Goal: Book appointment/travel/reservation: Book appointment/travel/reservation

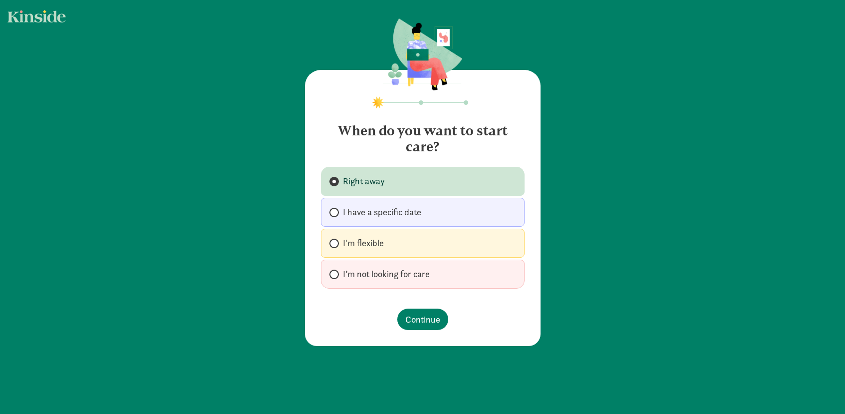
click at [420, 218] on span "I have a specific date" at bounding box center [382, 212] width 78 height 12
click at [336, 216] on input "I have a specific date" at bounding box center [333, 212] width 6 height 6
radio input "true"
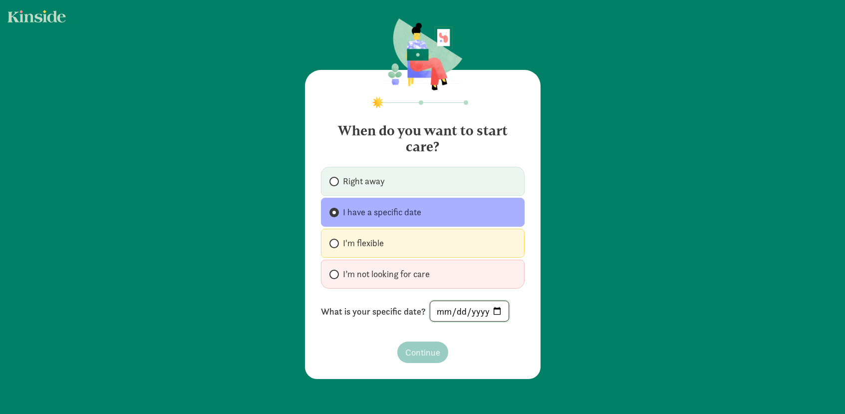
click at [464, 312] on input "date" at bounding box center [469, 311] width 78 height 20
click at [494, 311] on input "date" at bounding box center [469, 311] width 78 height 20
type input "[DATE]"
click at [431, 354] on span "Continue" at bounding box center [422, 352] width 35 height 13
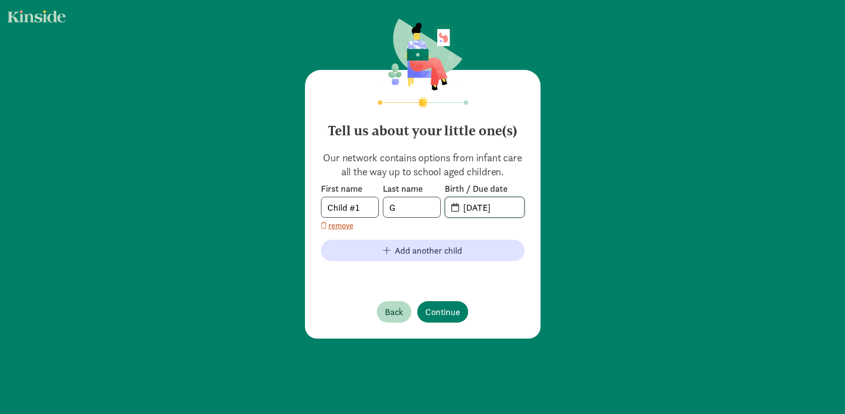
click at [478, 208] on input "08-15-2025" at bounding box center [490, 207] width 67 height 20
click at [455, 205] on span "08-15-2025" at bounding box center [484, 207] width 79 height 20
click at [488, 205] on input "20-25-0815" at bounding box center [490, 207] width 67 height 20
click at [503, 205] on input "20-25-0815" at bounding box center [490, 207] width 67 height 20
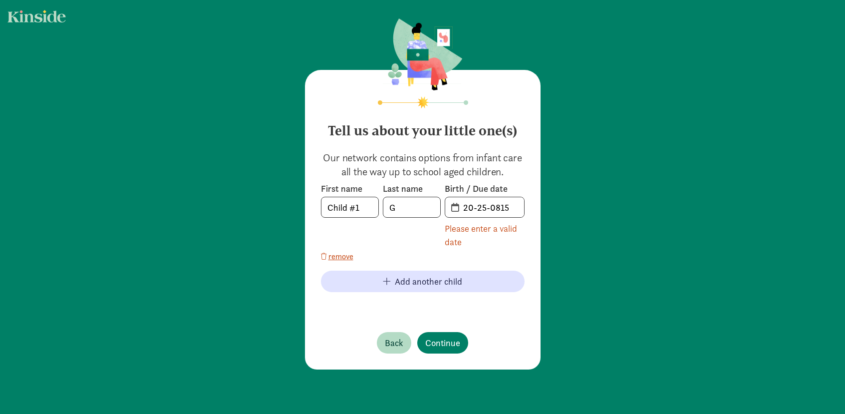
click at [456, 209] on span "20-25-0815" at bounding box center [484, 207] width 79 height 20
click at [477, 208] on input "20-25-0815" at bounding box center [490, 207] width 67 height 20
click at [455, 207] on span "20-25-0815" at bounding box center [484, 207] width 79 height 20
click at [460, 205] on input "20-25-0815" at bounding box center [490, 207] width 67 height 20
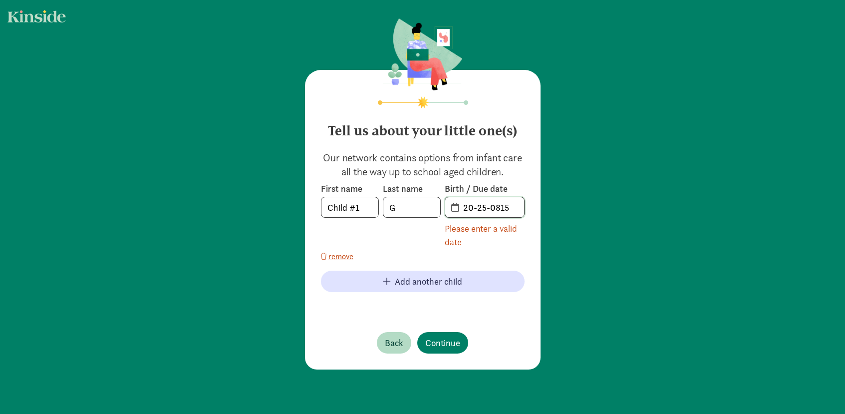
drag, startPoint x: 509, startPoint y: 208, endPoint x: 450, endPoint y: 207, distance: 58.4
click at [450, 207] on span "20-25-0815" at bounding box center [484, 207] width 79 height 20
click at [473, 245] on div "Please enter a valid date" at bounding box center [485, 235] width 80 height 27
click at [509, 214] on input "20-24-1024" at bounding box center [490, 207] width 67 height 20
type input "2"
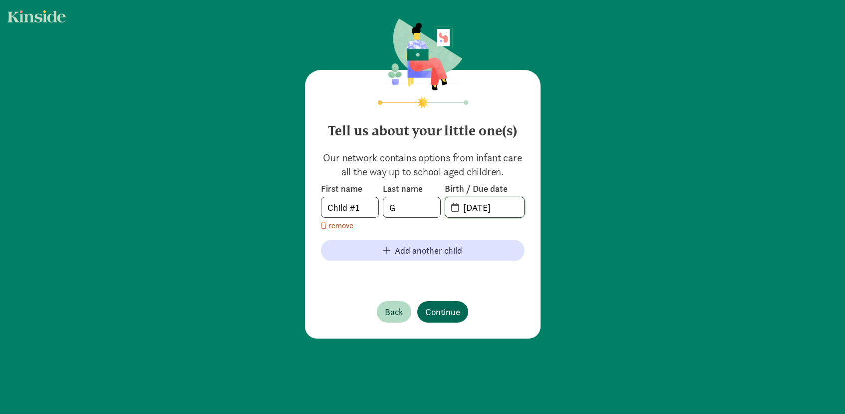
type input "10-24-2024"
click at [451, 310] on span "Continue" at bounding box center [442, 311] width 35 height 13
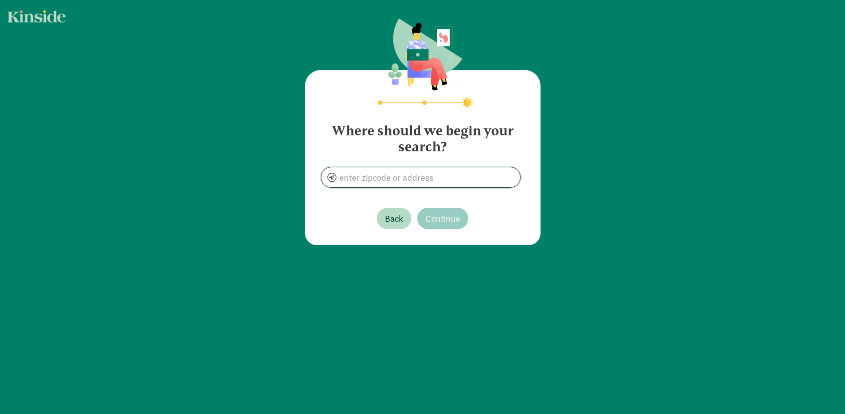
click at [412, 176] on input at bounding box center [421, 177] width 199 height 20
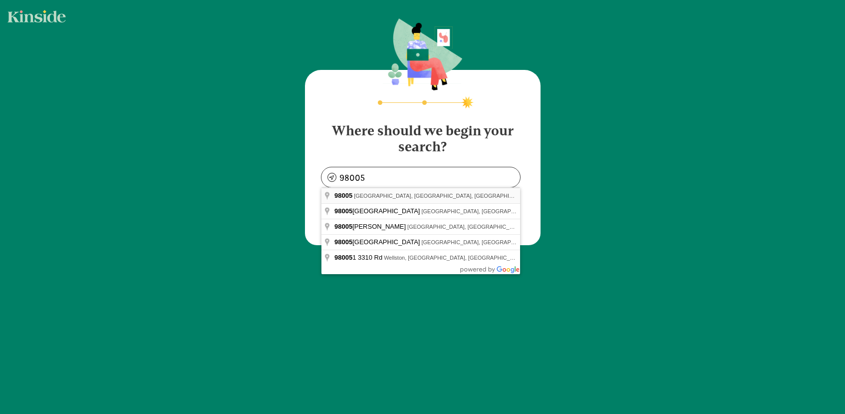
type input "Bellevue, WA 98005, USA"
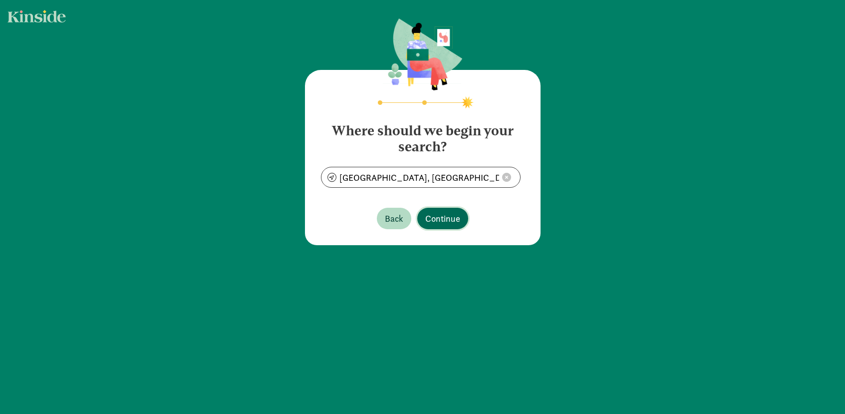
click at [448, 220] on span "Continue" at bounding box center [442, 218] width 35 height 13
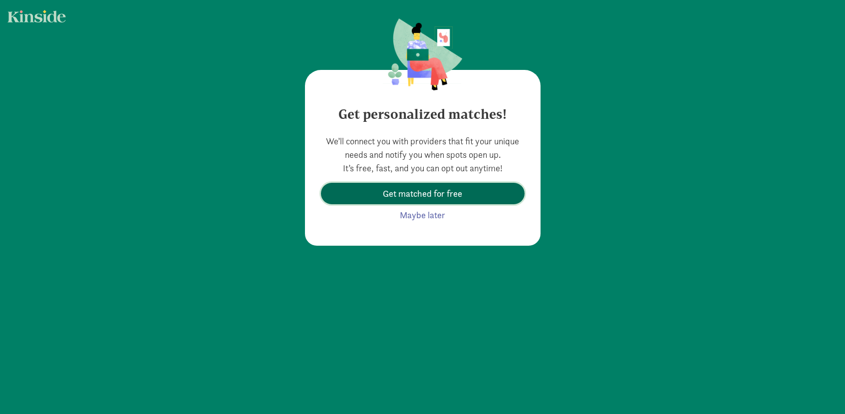
click at [450, 194] on span "Get matched for free" at bounding box center [422, 193] width 79 height 13
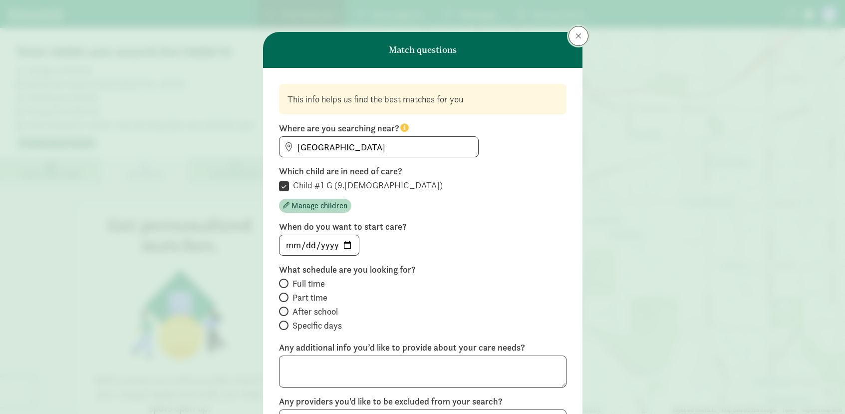
click at [575, 35] on button at bounding box center [579, 36] width 20 height 20
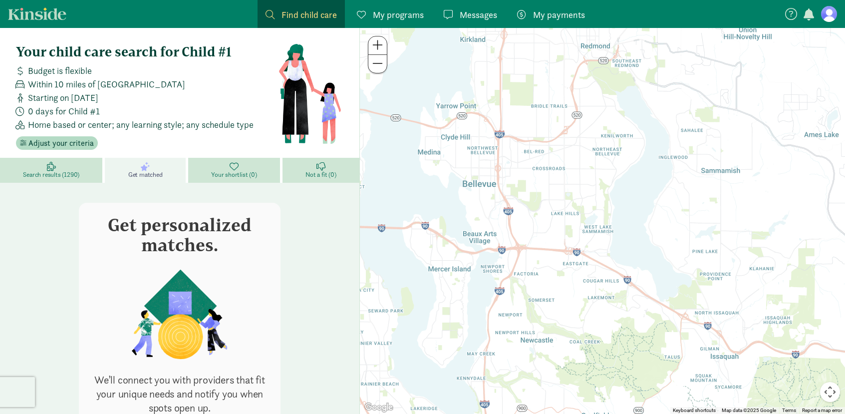
click at [266, 11] on span at bounding box center [270, 14] width 9 height 9
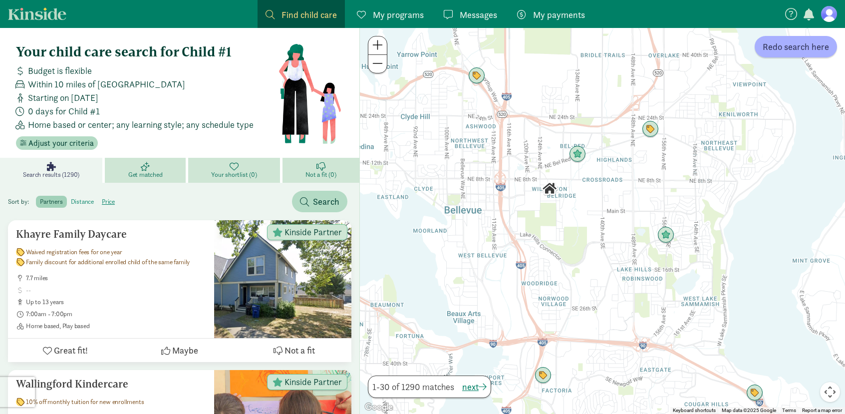
click at [98, 201] on label "distance" at bounding box center [108, 202] width 21 height 12
click at [71, 198] on input "distance" at bounding box center [71, 198] width 0 height 0
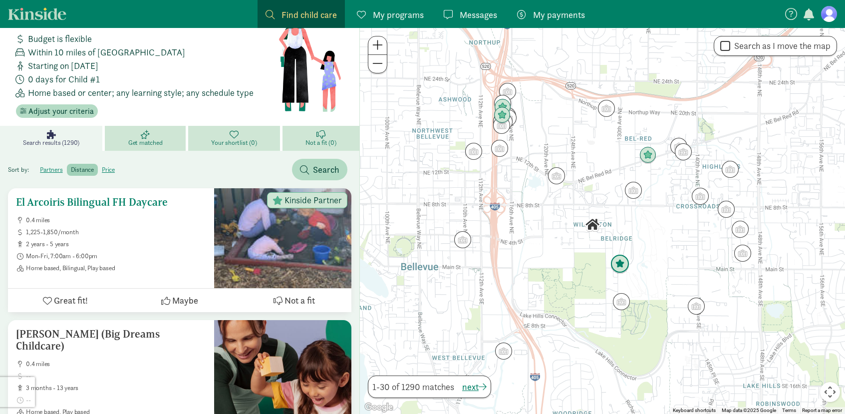
scroll to position [36, 0]
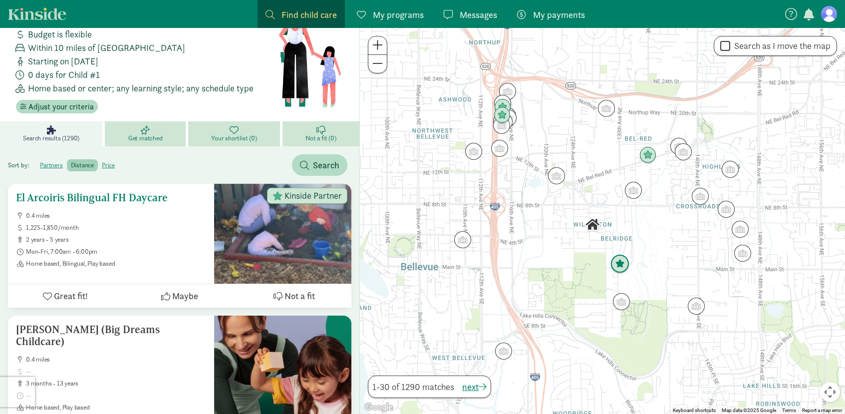
click at [154, 234] on ul "0.4 miles 1,225-1,850/month 2 years - 5 years Mon-Fri, 7:00am - 6:00pm Home bas…" at bounding box center [111, 240] width 190 height 56
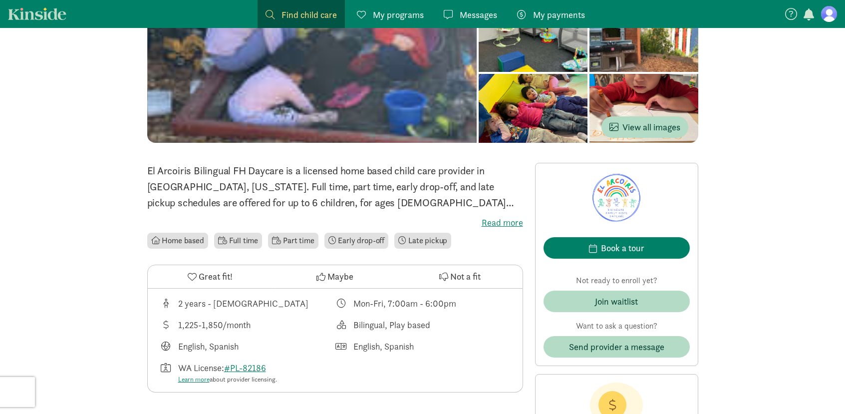
scroll to position [117, 0]
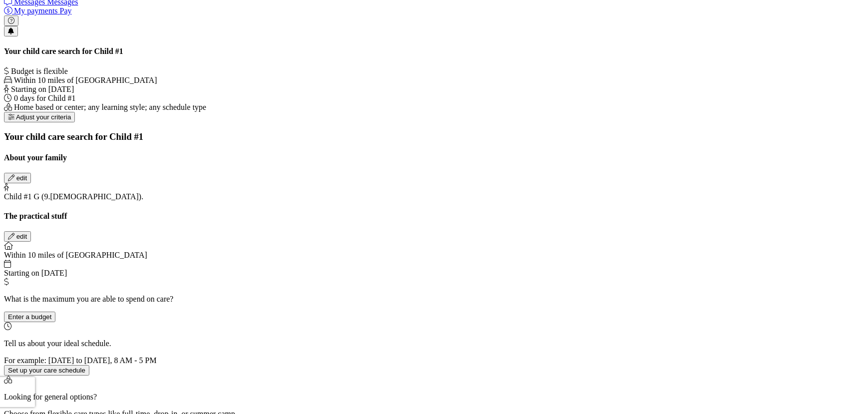
scroll to position [23, 0]
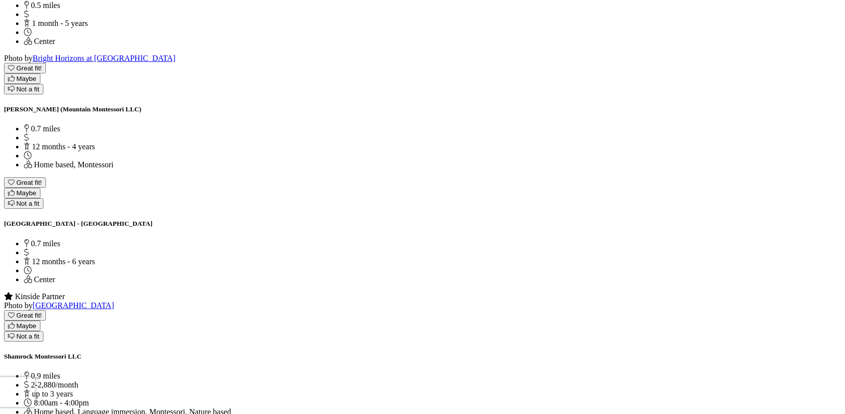
scroll to position [862, 0]
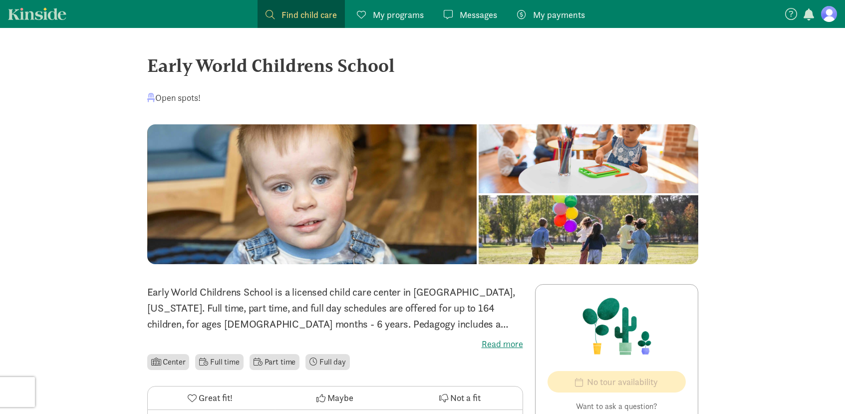
drag, startPoint x: 149, startPoint y: 67, endPoint x: 399, endPoint y: 72, distance: 249.7
click at [399, 72] on div "Early World Childrens School" at bounding box center [422, 65] width 551 height 27
copy div "Early World Childrens School"
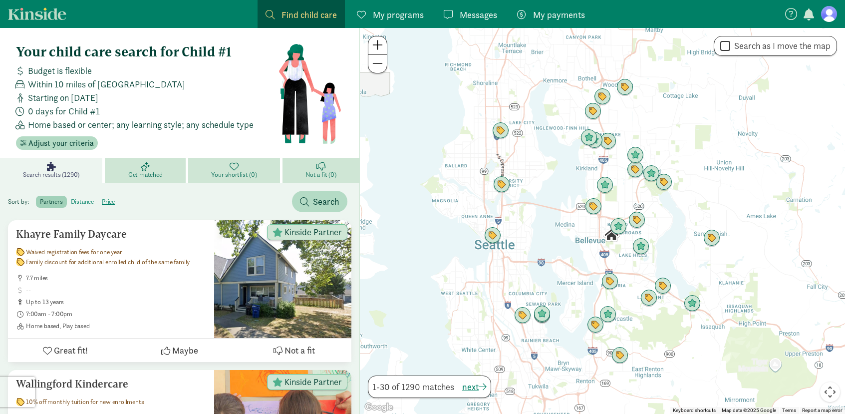
click at [98, 201] on label "distance" at bounding box center [108, 202] width 21 height 12
click at [71, 198] on input "distance" at bounding box center [71, 198] width 0 height 0
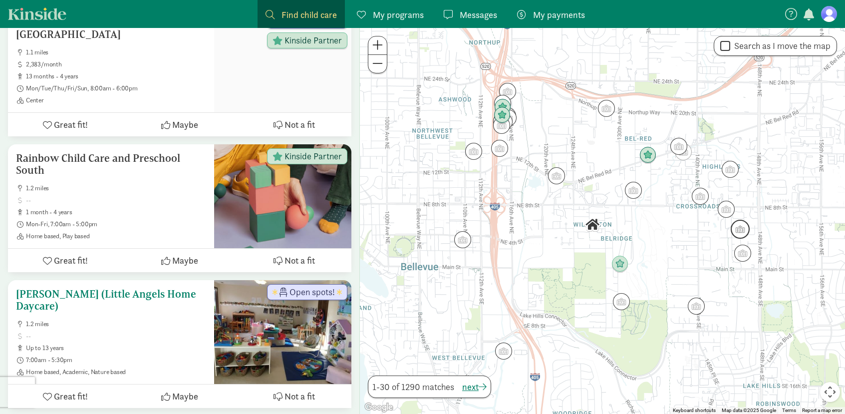
scroll to position [3153, 0]
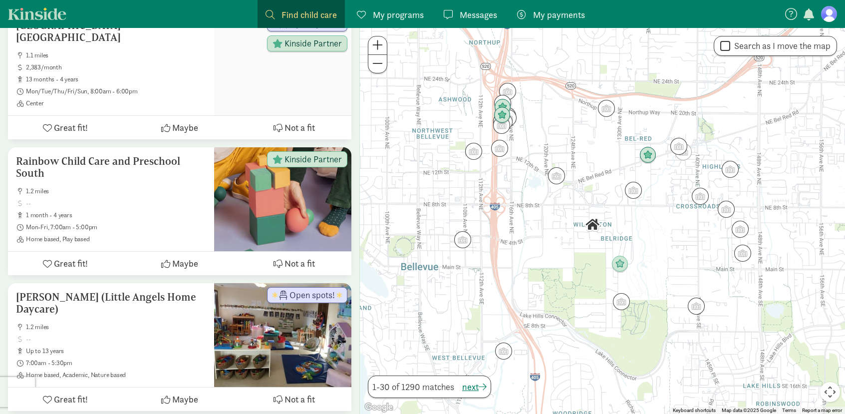
click at [593, 227] on img "Click to see details" at bounding box center [592, 224] width 17 height 17
click at [651, 157] on img "Click to see details" at bounding box center [648, 155] width 19 height 19
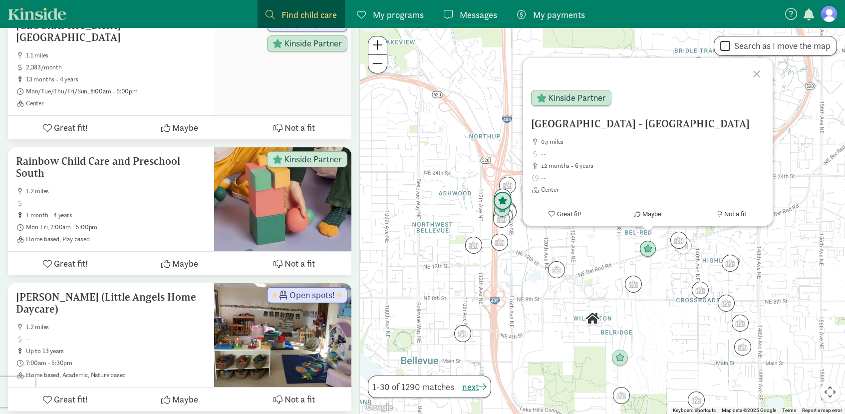
click at [504, 204] on img "Click to see details" at bounding box center [502, 201] width 19 height 19
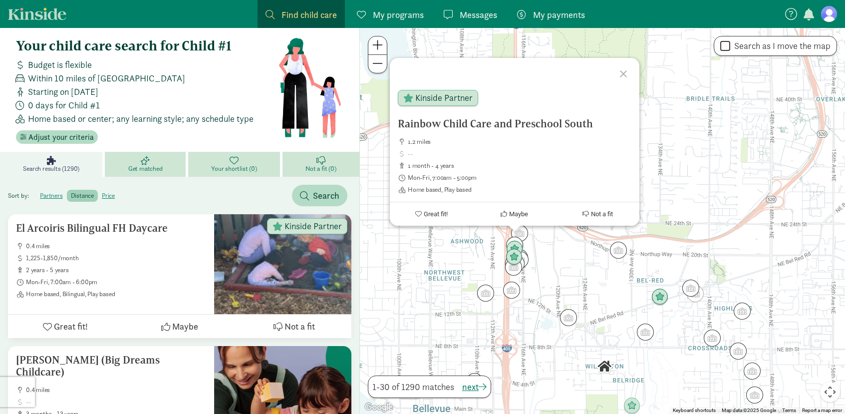
scroll to position [0, 0]
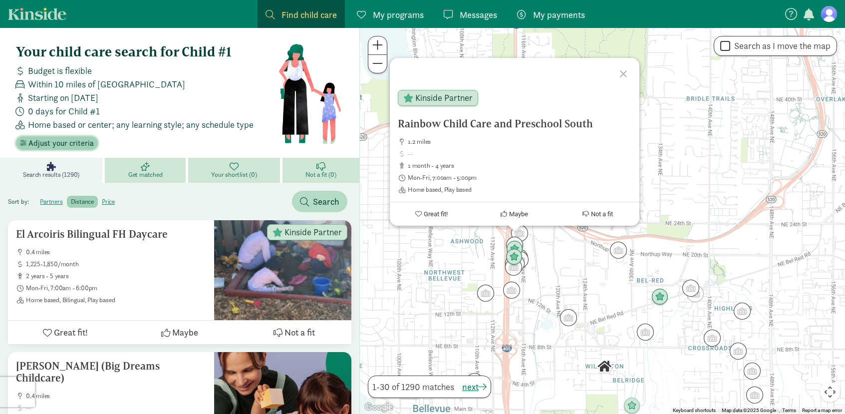
click at [55, 142] on span "Adjust your criteria" at bounding box center [60, 143] width 65 height 12
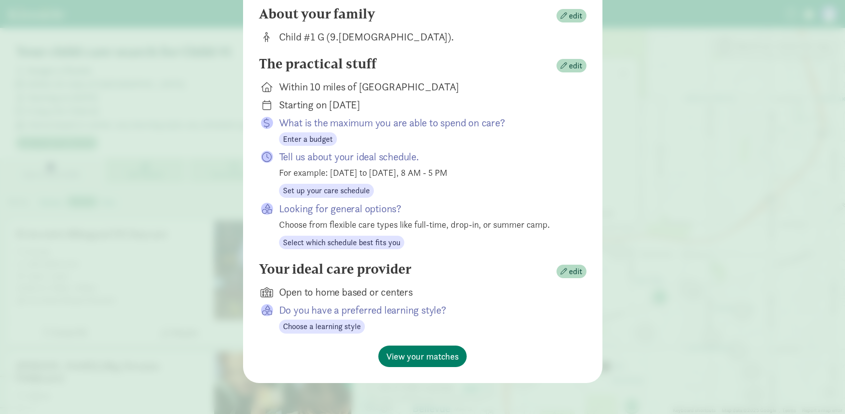
scroll to position [75, 0]
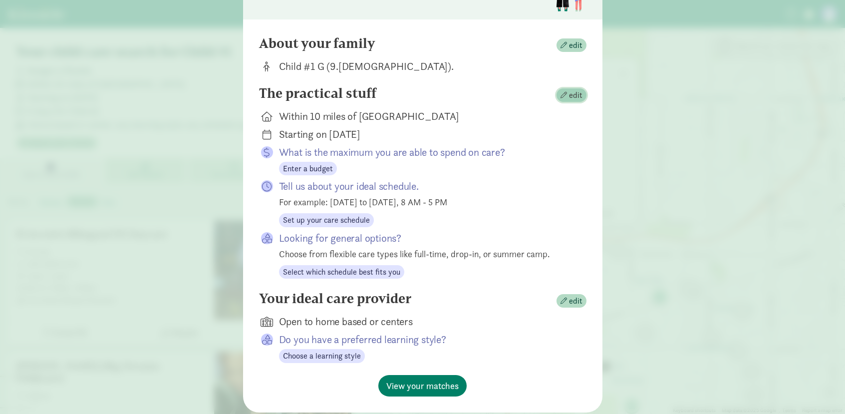
click at [572, 95] on span "edit" at bounding box center [575, 95] width 13 height 12
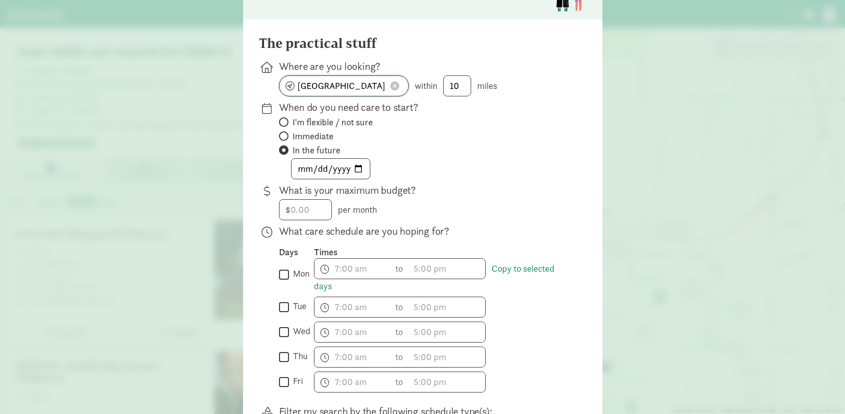
click at [380, 85] on input "Bellevue, WA 98005" at bounding box center [344, 86] width 129 height 20
type input "Bellevue, WA 98004, USA"
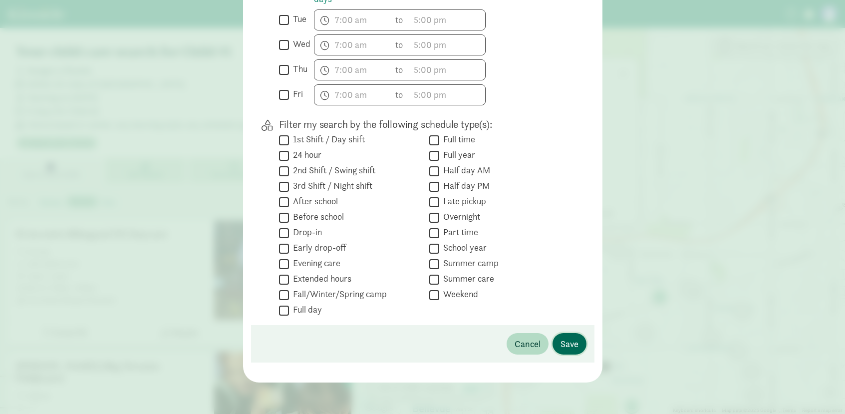
click at [576, 342] on span "Save" at bounding box center [570, 343] width 18 height 13
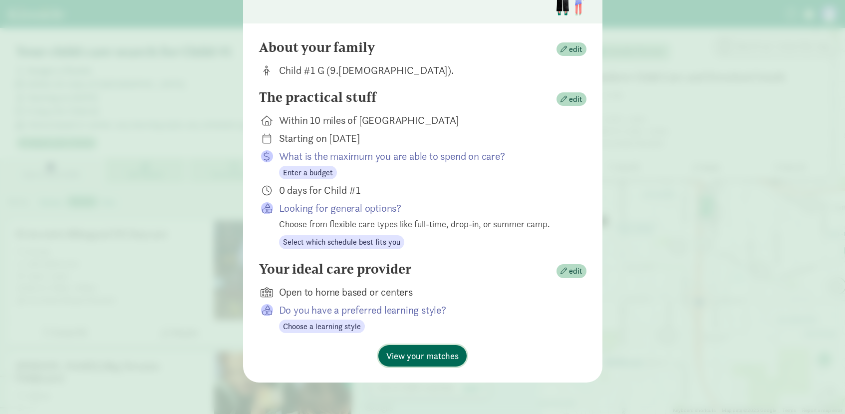
click at [446, 358] on span "View your matches" at bounding box center [422, 355] width 72 height 13
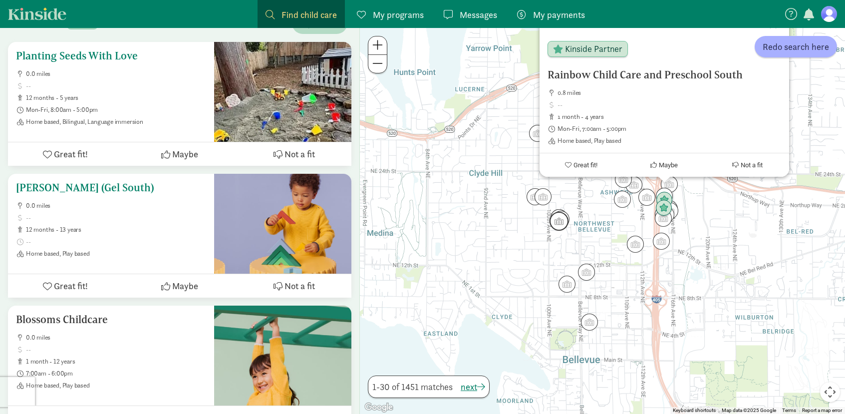
scroll to position [179, 0]
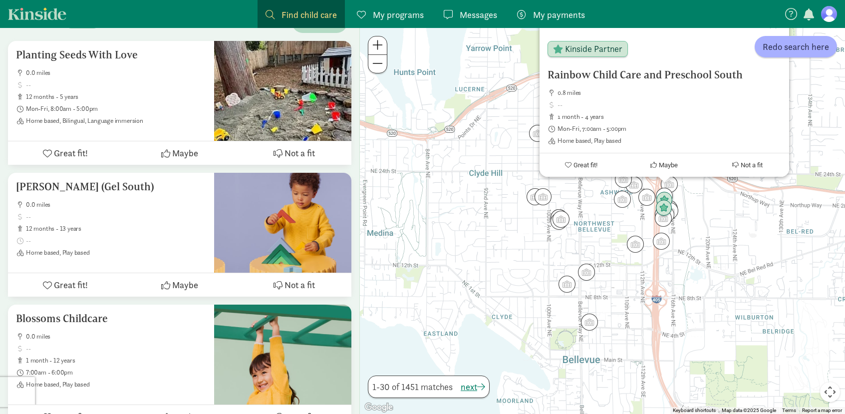
click at [477, 235] on div "Rainbow Child Care and Preschool South 0.8 miles 1 month - 4 years Mon-Fri, 7:0…" at bounding box center [602, 221] width 485 height 386
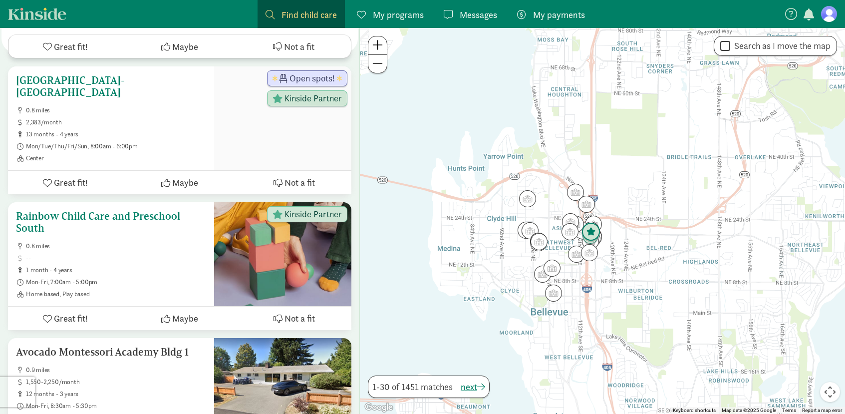
scroll to position [2428, 0]
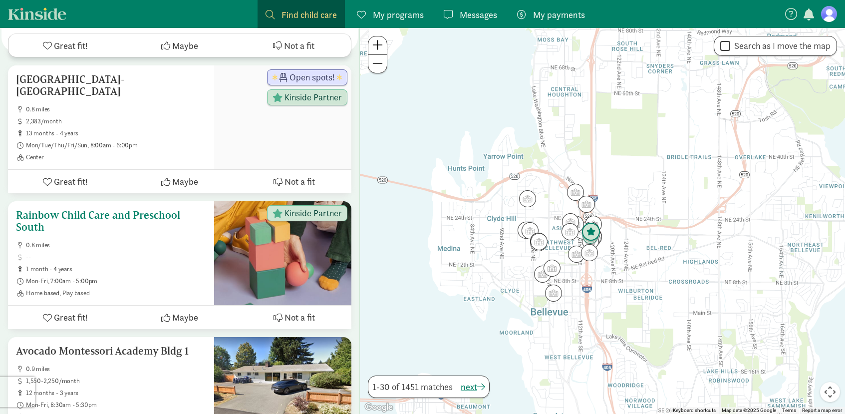
click at [151, 216] on h5 "Rainbow Child Care and Preschool South" at bounding box center [111, 221] width 190 height 24
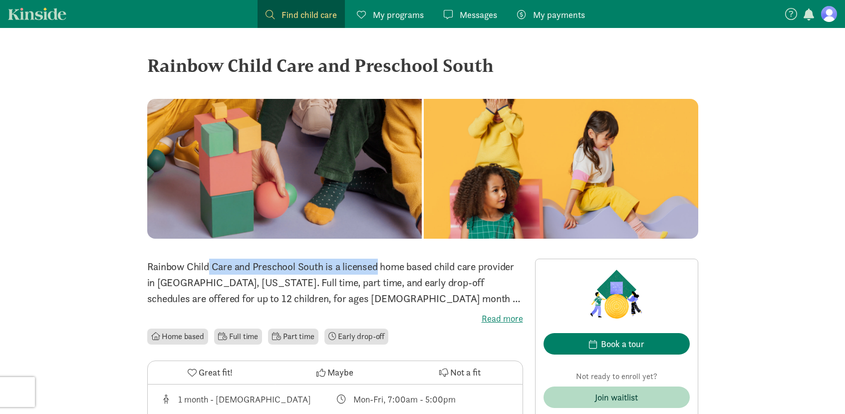
drag, startPoint x: 149, startPoint y: 267, endPoint x: 326, endPoint y: 262, distance: 176.3
click at [326, 262] on p "Rainbow Child Care and Preschool South is a licensed home based child care prov…" at bounding box center [335, 283] width 376 height 48
copy p "Rainbow Child Care and Preschool South"
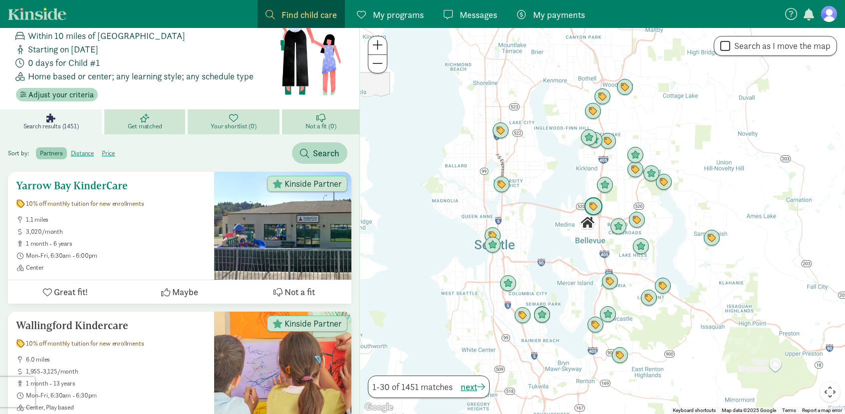
scroll to position [24, 0]
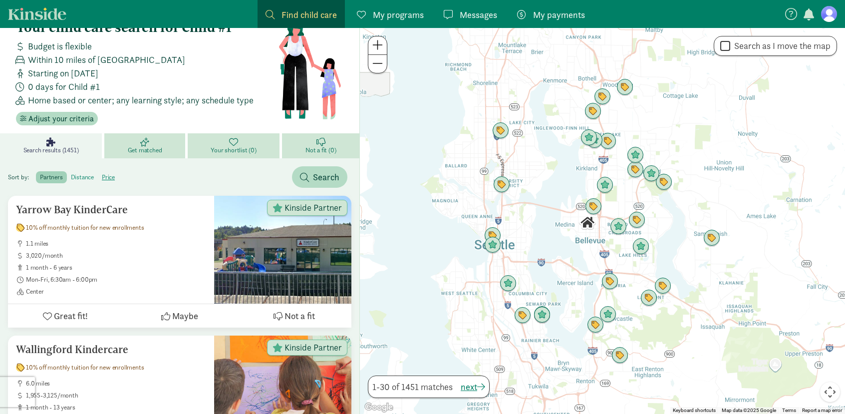
click at [98, 179] on label "distance" at bounding box center [108, 177] width 21 height 12
click at [71, 173] on input "distance" at bounding box center [71, 173] width 0 height 0
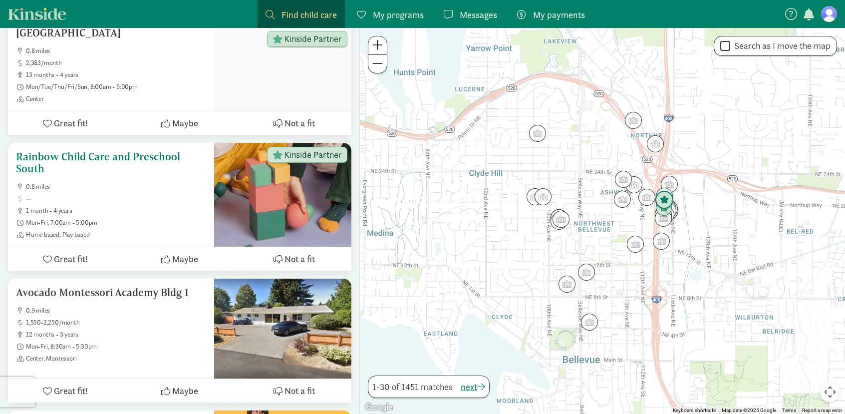
scroll to position [2502, 0]
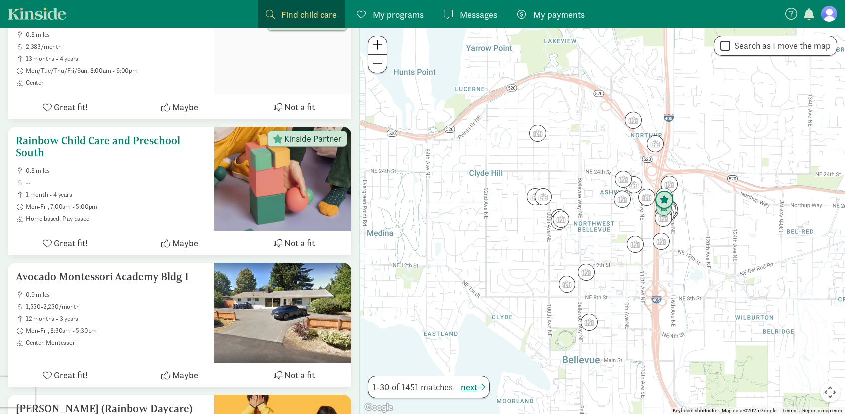
click at [136, 135] on h5 "Rainbow Child Care and Preschool South" at bounding box center [111, 147] width 190 height 24
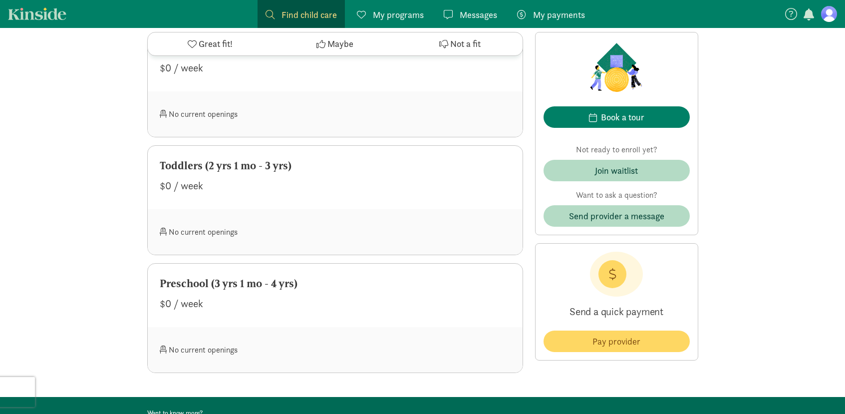
scroll to position [618, 0]
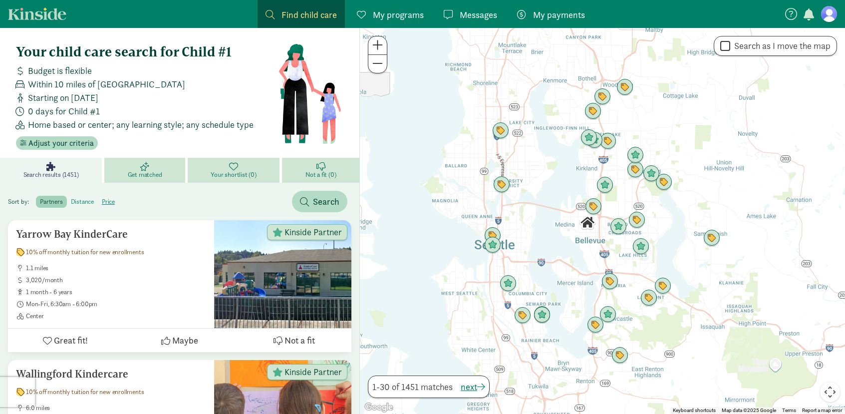
click at [98, 201] on label "distance" at bounding box center [108, 202] width 21 height 12
click at [71, 198] on input "distance" at bounding box center [71, 198] width 0 height 0
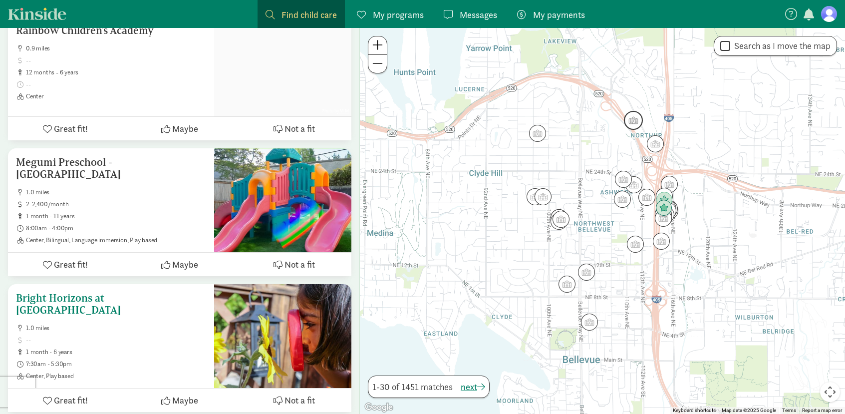
scroll to position [3826, 0]
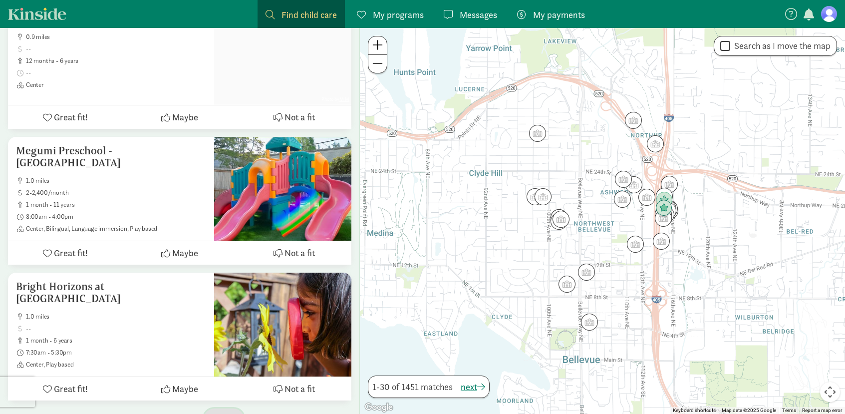
click at [222, 412] on span "next" at bounding box center [224, 418] width 24 height 13
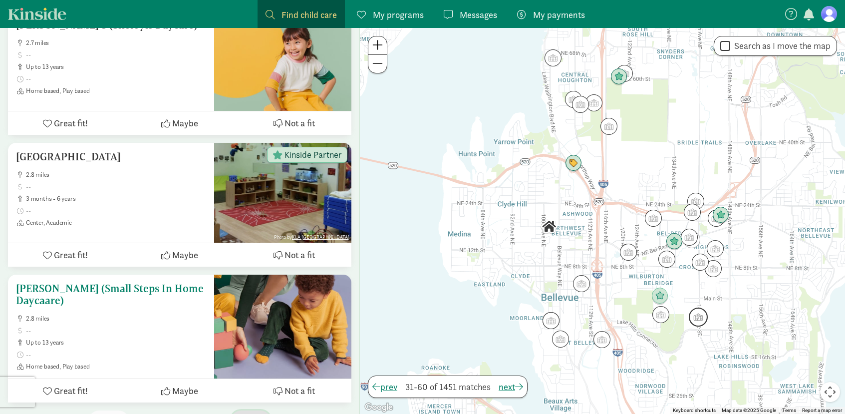
scroll to position [3854, 0]
